Goal: Check status: Check status

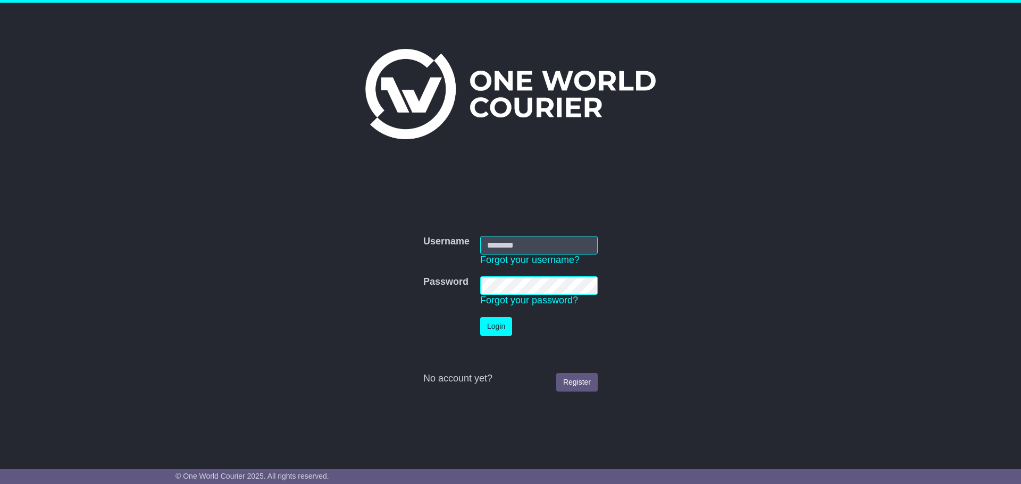
type input "**********"
click at [500, 330] on button "Login" at bounding box center [496, 326] width 32 height 19
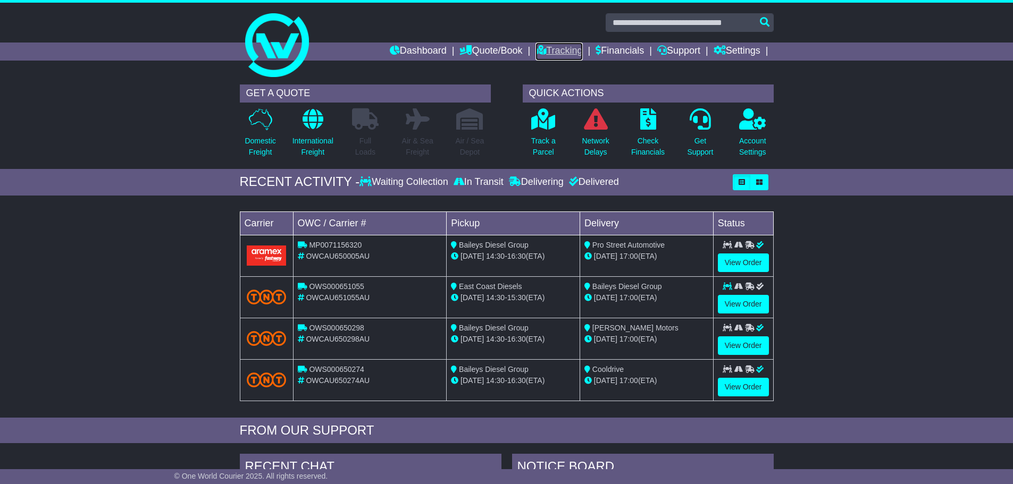
click at [541, 53] on link "Tracking" at bounding box center [558, 52] width 47 height 18
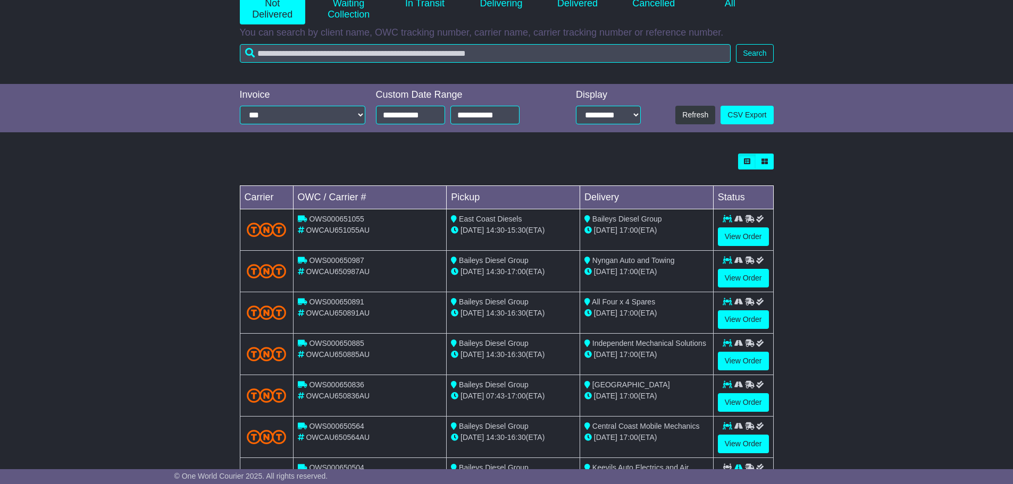
scroll to position [303, 0]
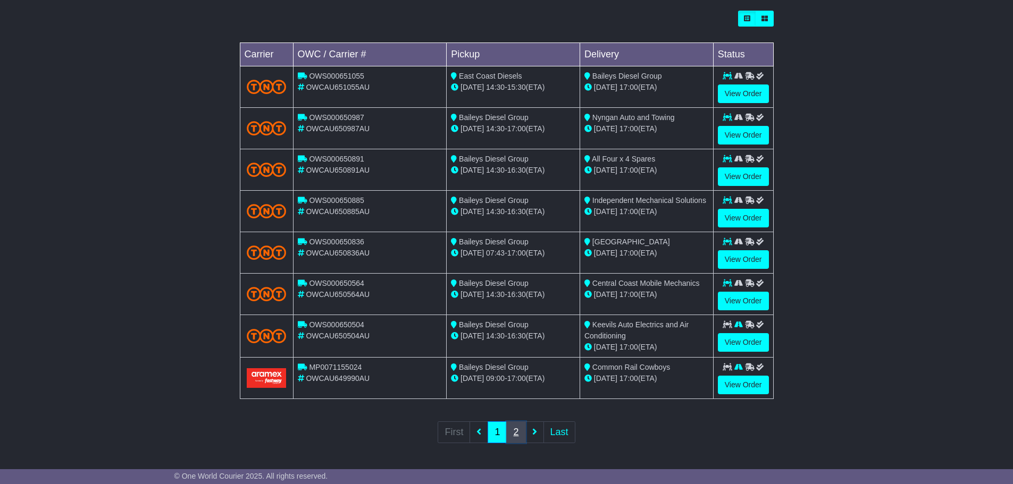
click at [519, 431] on link "2" at bounding box center [515, 433] width 19 height 22
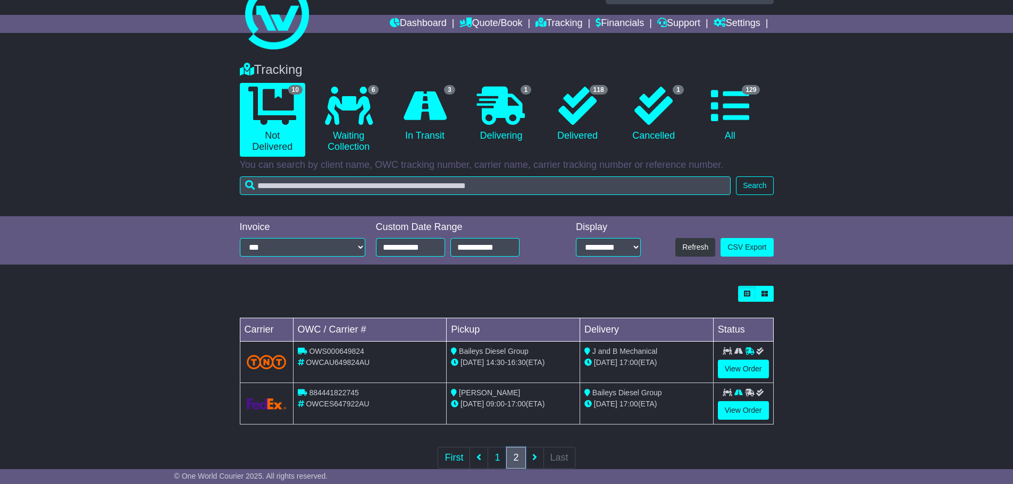
scroll to position [53, 0]
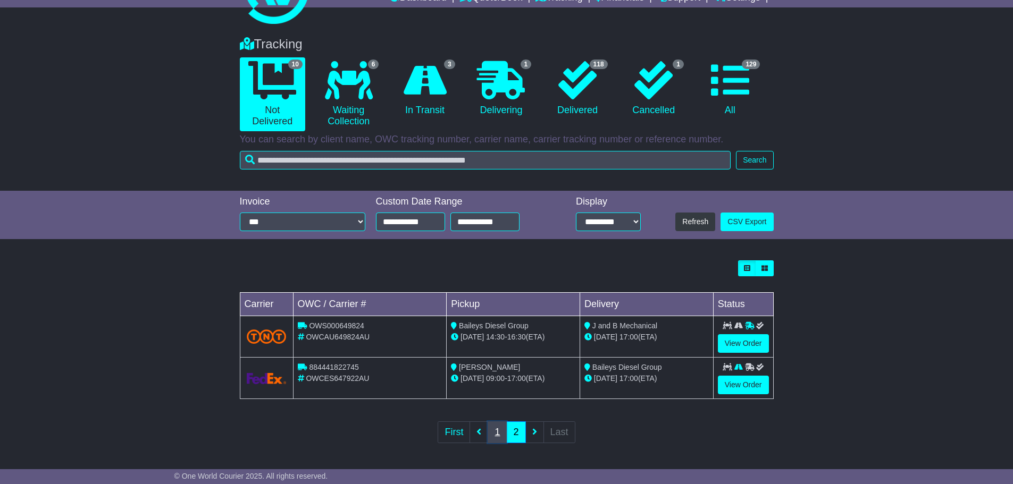
click at [501, 436] on link "1" at bounding box center [497, 433] width 19 height 22
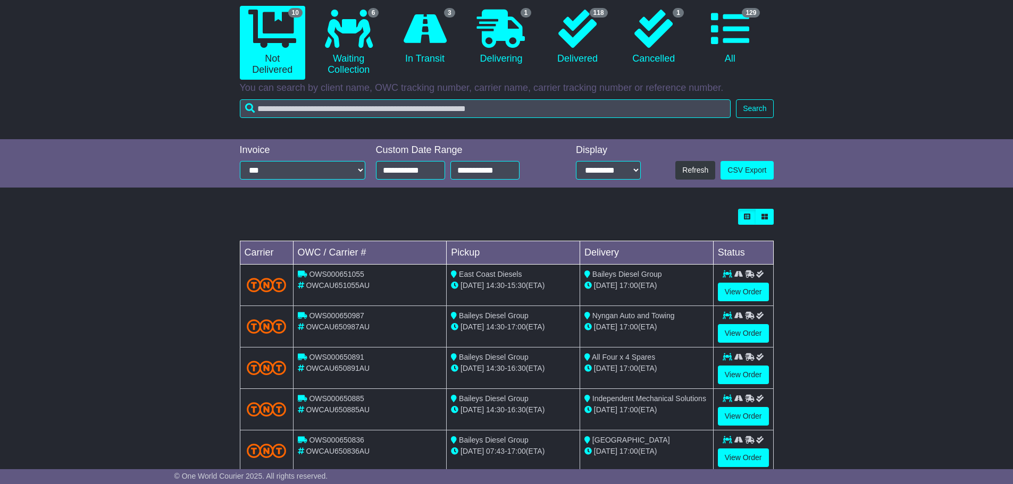
scroll to position [0, 0]
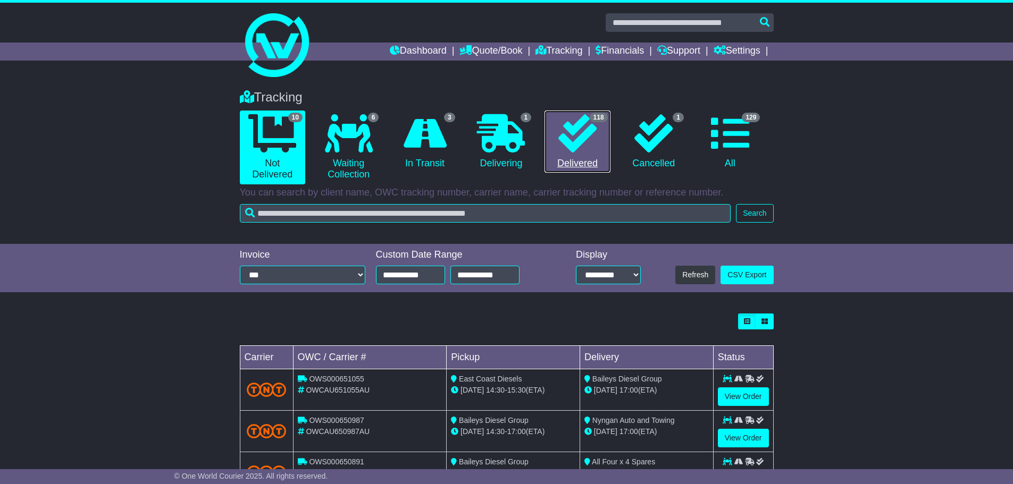
click at [581, 143] on icon at bounding box center [577, 133] width 38 height 38
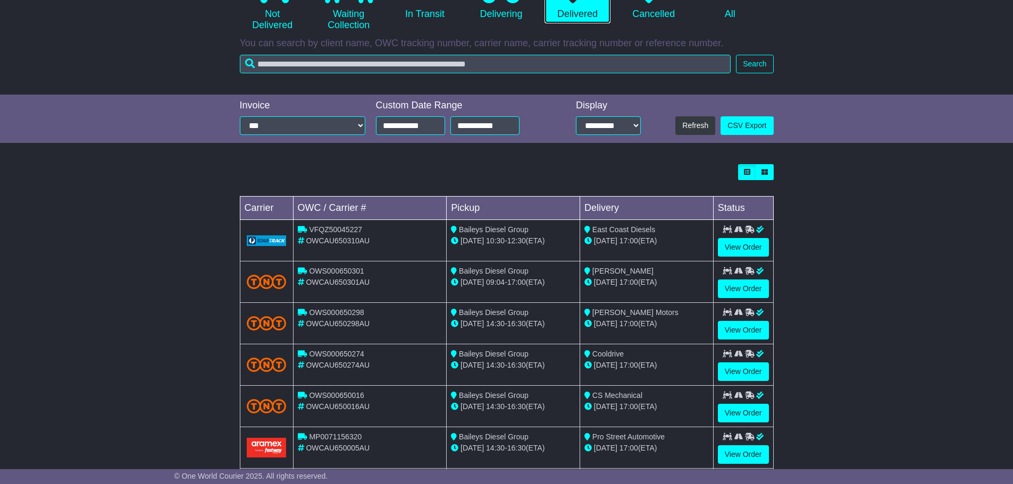
scroll to position [160, 0]
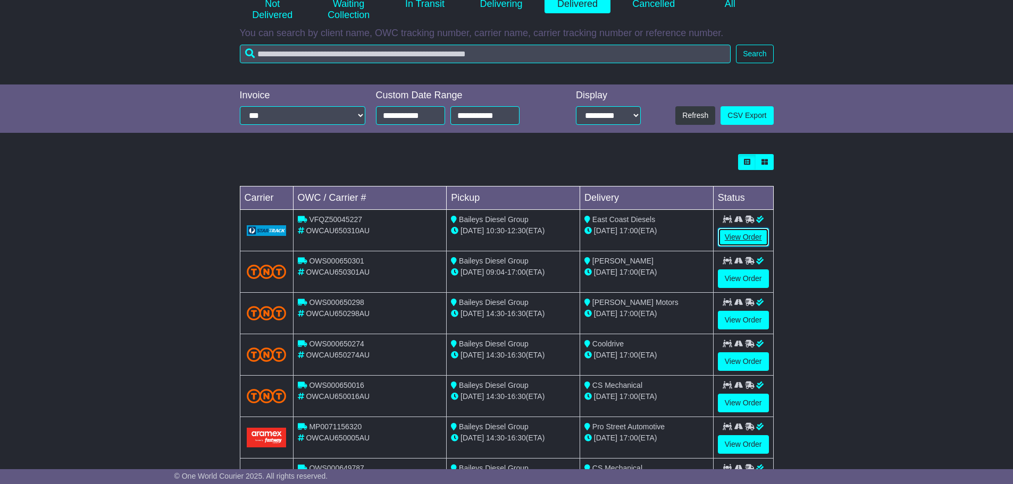
click at [737, 239] on link "View Order" at bounding box center [743, 237] width 51 height 19
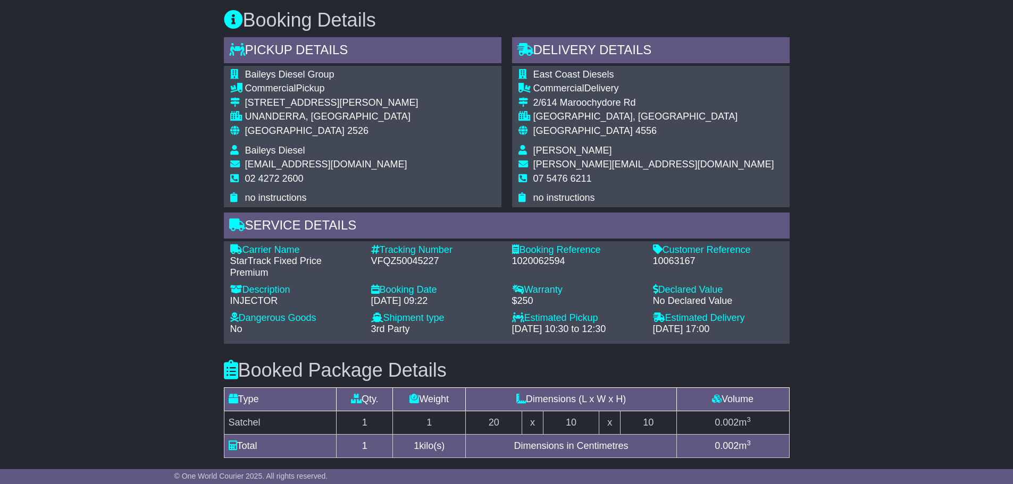
scroll to position [532, 0]
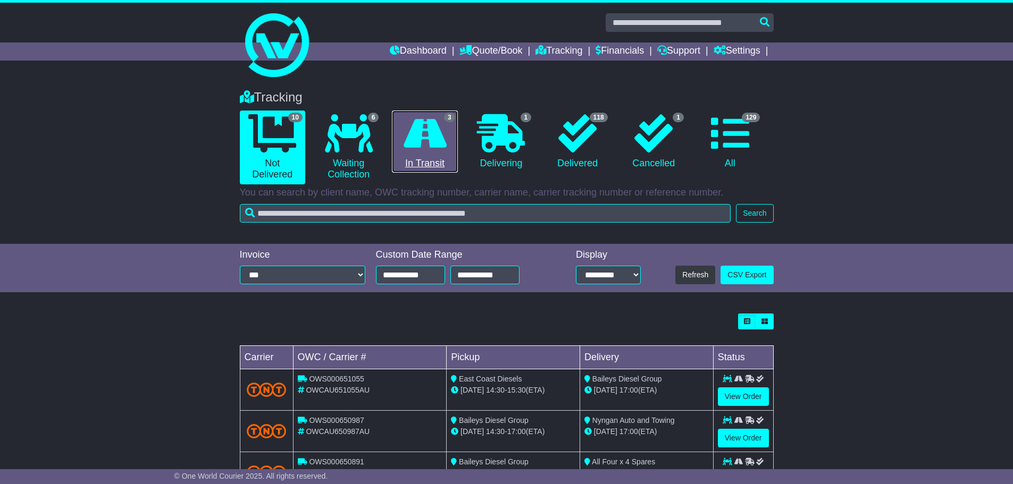
click at [435, 150] on icon at bounding box center [425, 133] width 43 height 38
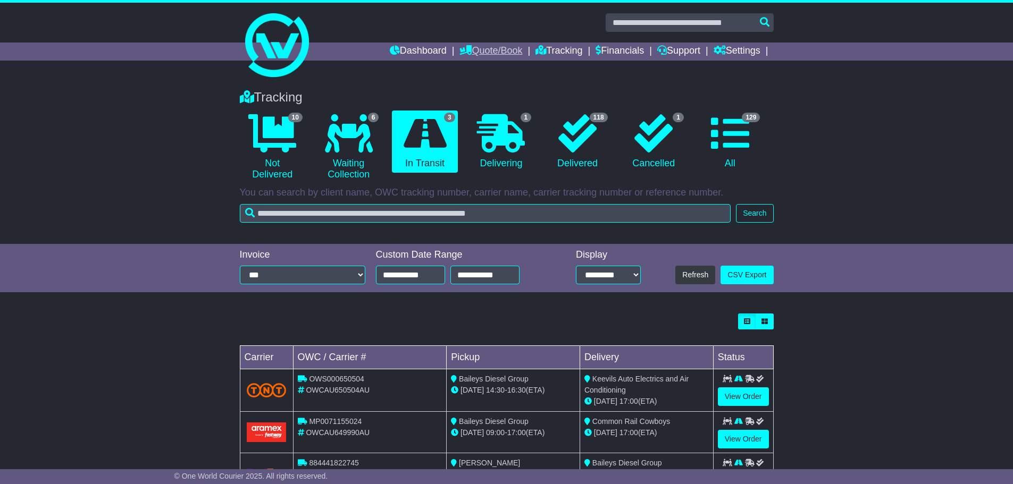
click at [505, 49] on link "Quote/Book" at bounding box center [490, 52] width 63 height 18
click at [535, 51] on icon at bounding box center [540, 50] width 11 height 10
